Goal: Task Accomplishment & Management: Complete application form

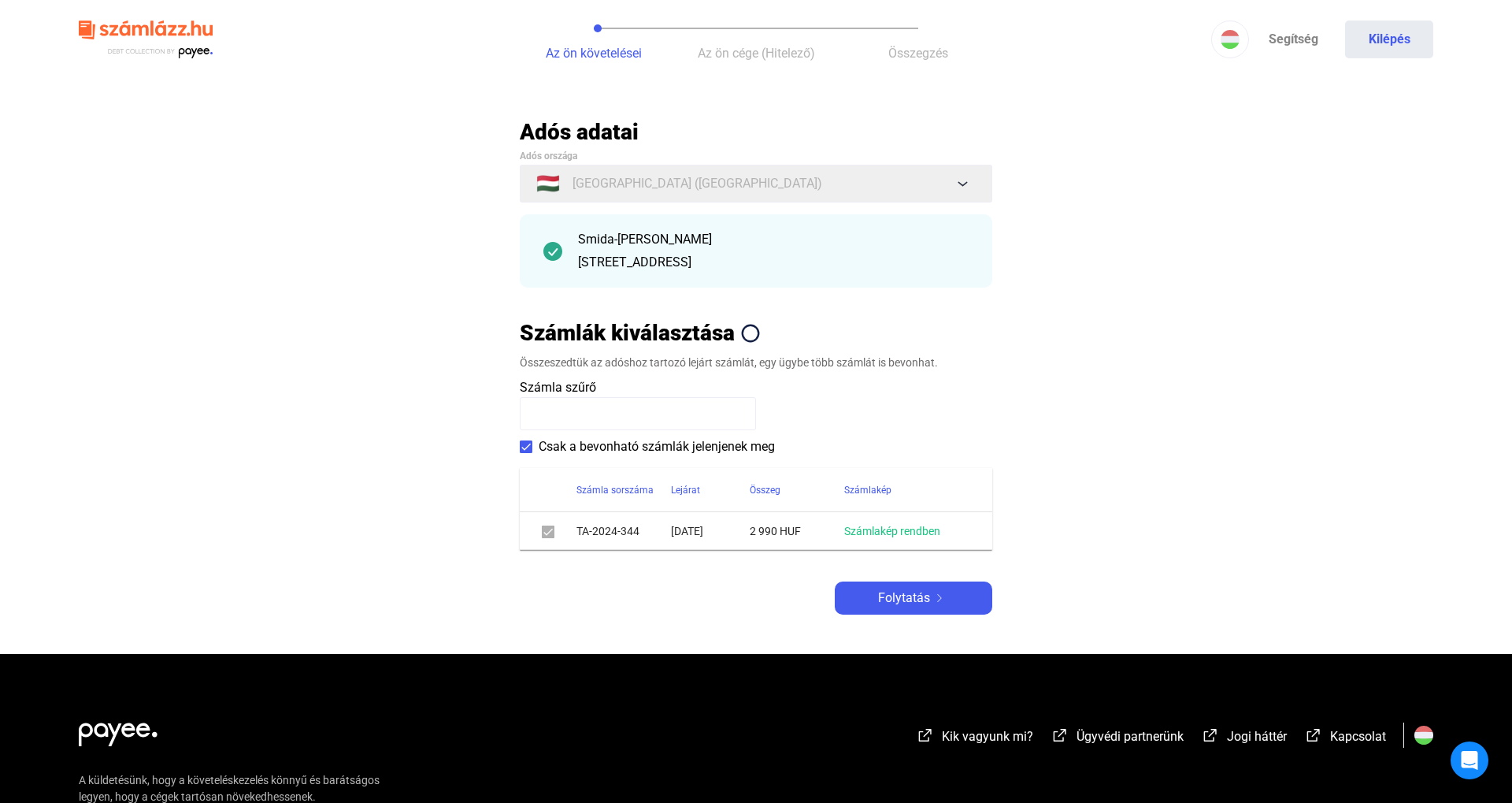
click at [886, 510] on th "Számlakép" at bounding box center [918, 490] width 148 height 44
click at [878, 530] on link "Számlakép rendben" at bounding box center [892, 531] width 96 height 13
click at [861, 589] on div "Folytatás" at bounding box center [913, 598] width 148 height 18
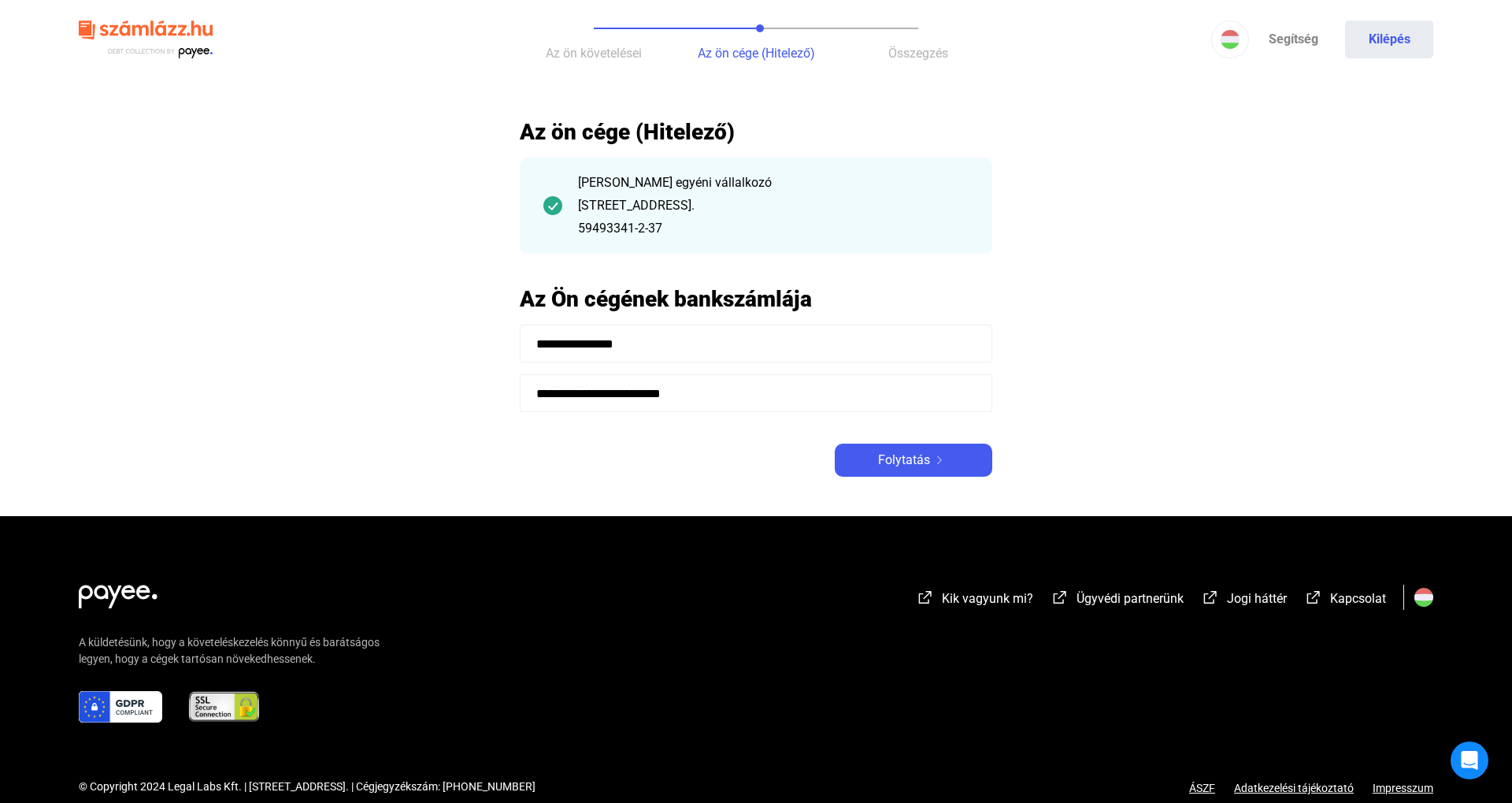
click at [885, 488] on main "**********" at bounding box center [756, 317] width 1512 height 398
click at [901, 451] on span "Folytatás" at bounding box center [904, 460] width 52 height 18
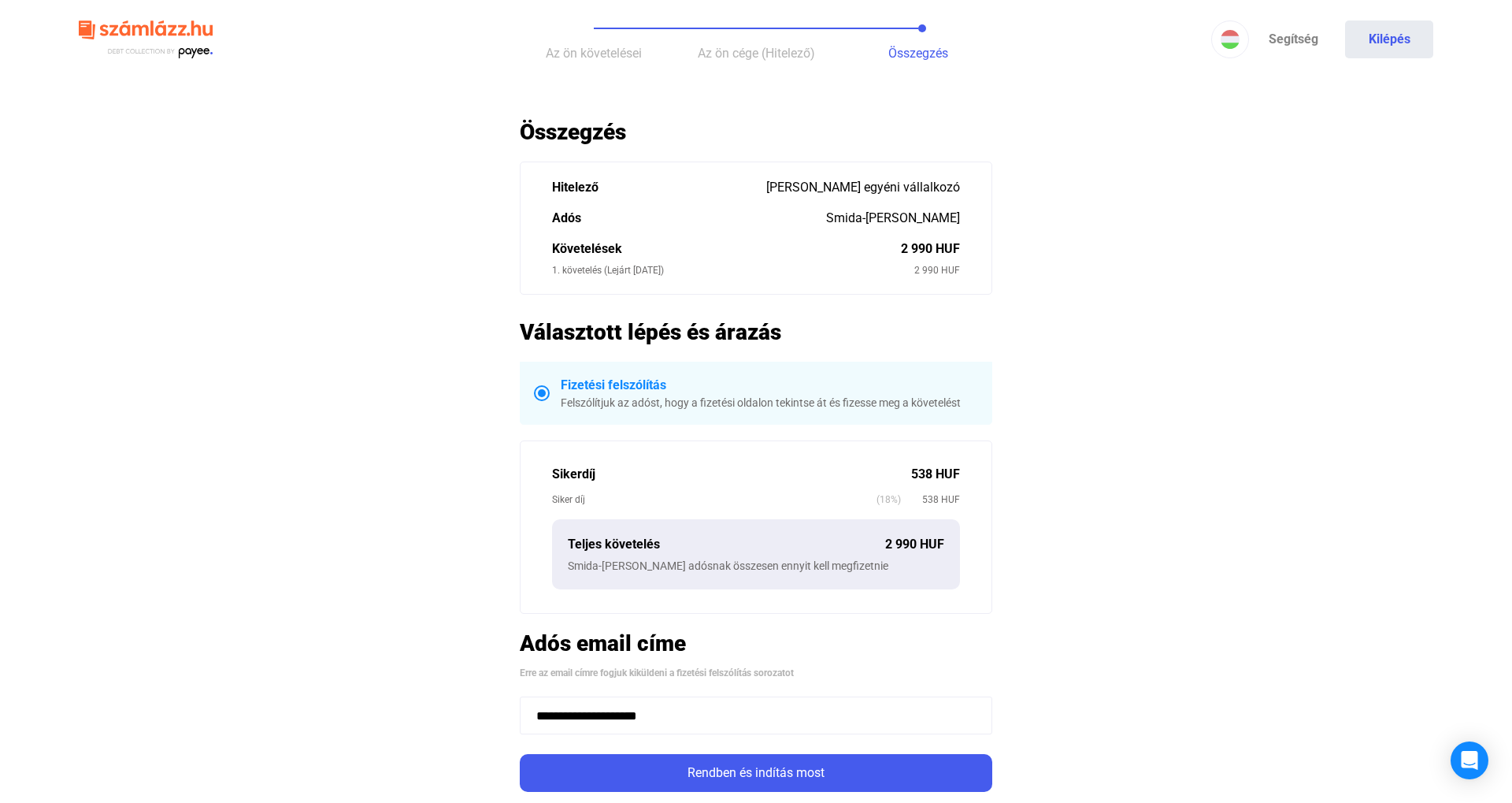
scroll to position [204, 0]
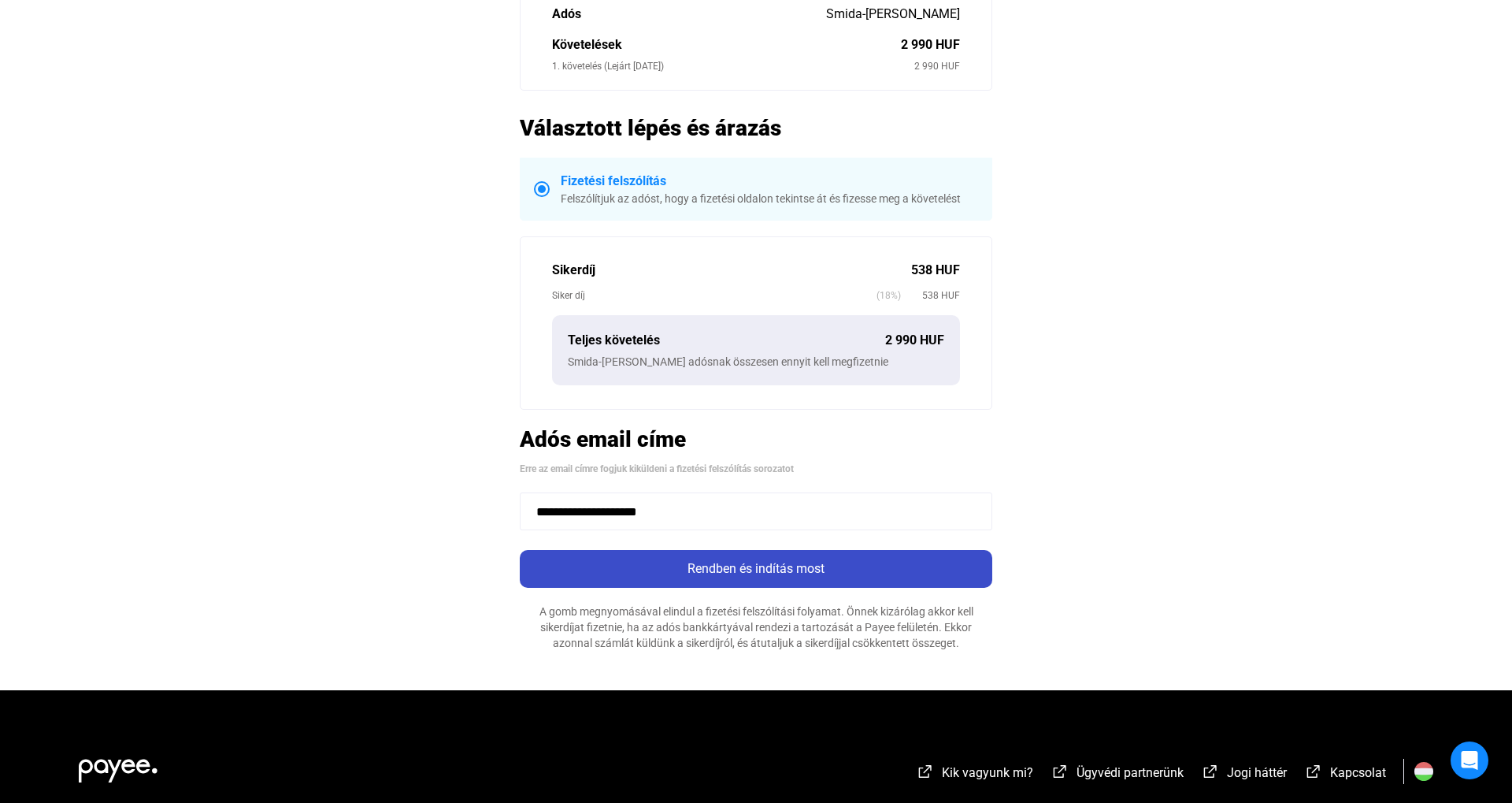
click at [761, 560] on div "Rendben és indítás most" at bounding box center [756, 568] width 463 height 18
